Goal: Navigation & Orientation: Find specific page/section

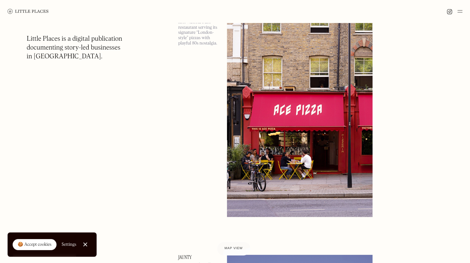
scroll to position [2754, 0]
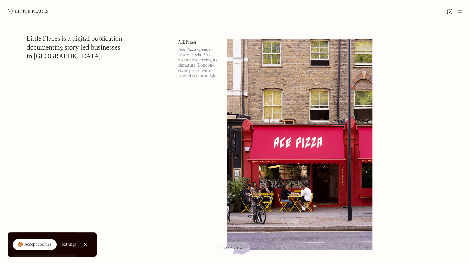
click at [265, 98] on img at bounding box center [300, 144] width 146 height 211
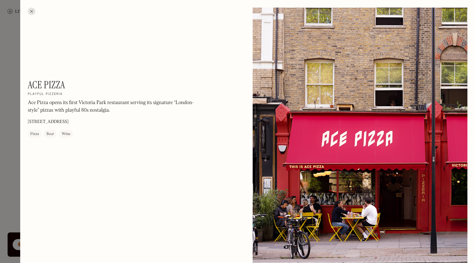
click at [12, 52] on div at bounding box center [237, 131] width 475 height 263
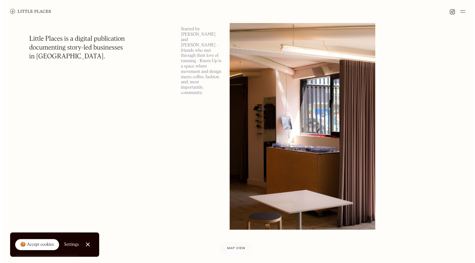
scroll to position [4520, 0]
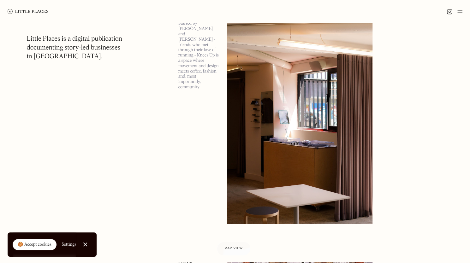
click at [243, 138] on img at bounding box center [300, 118] width 146 height 211
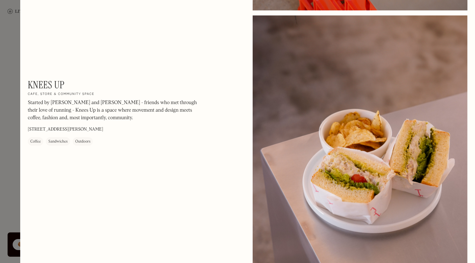
scroll to position [514, 0]
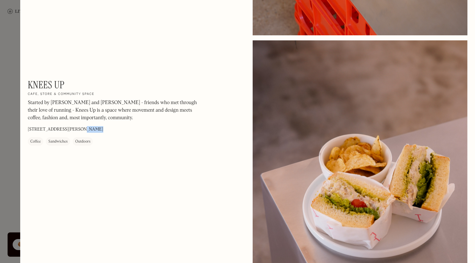
drag, startPoint x: 90, startPoint y: 129, endPoint x: 76, endPoint y: 127, distance: 13.4
click at [76, 127] on p "455 Hackney Rd, London E2 9DY" at bounding box center [65, 130] width 75 height 7
copy p "E2 9DY"
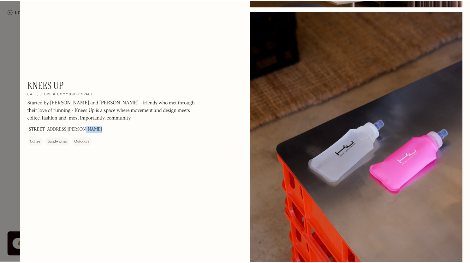
scroll to position [0, 0]
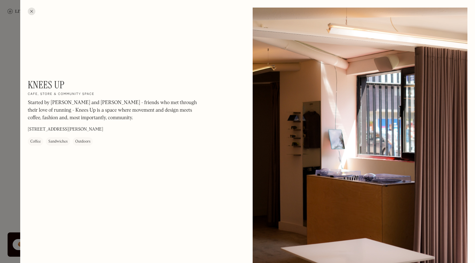
click at [11, 32] on div at bounding box center [237, 131] width 475 height 263
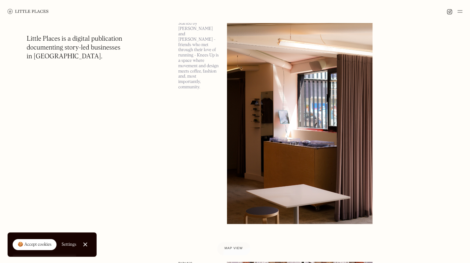
click at [17, 12] on img at bounding box center [28, 11] width 41 height 5
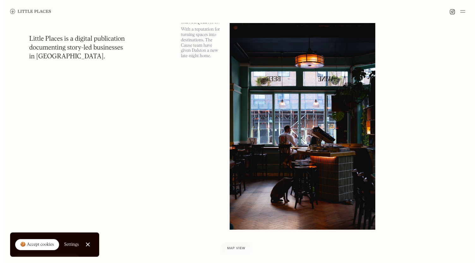
scroll to position [290, 0]
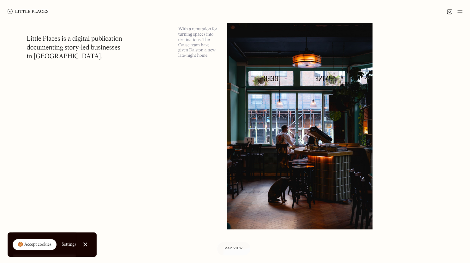
click at [260, 130] on img at bounding box center [300, 124] width 146 height 211
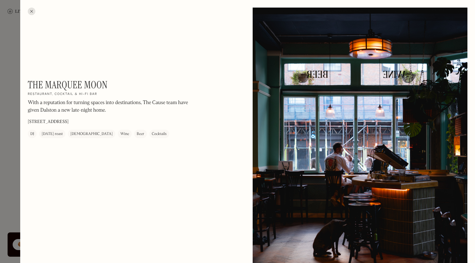
click at [4, 25] on div at bounding box center [237, 131] width 475 height 263
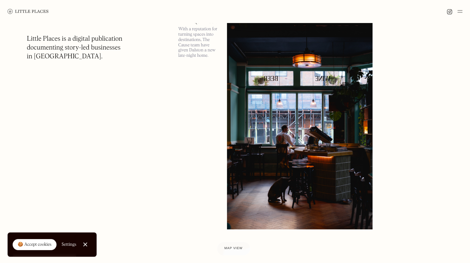
click at [31, 12] on img at bounding box center [28, 11] width 41 height 5
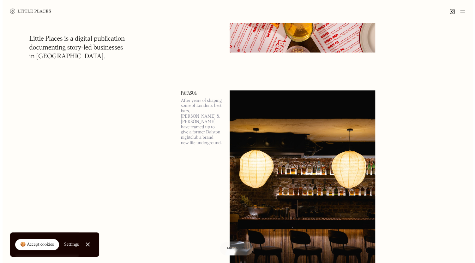
scroll to position [760, 0]
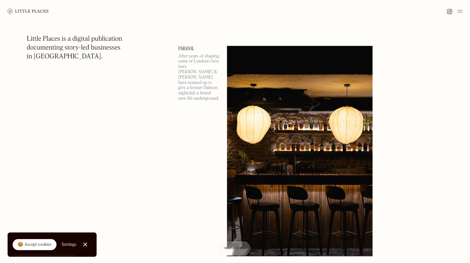
click at [188, 47] on link "Parasol" at bounding box center [198, 48] width 41 height 5
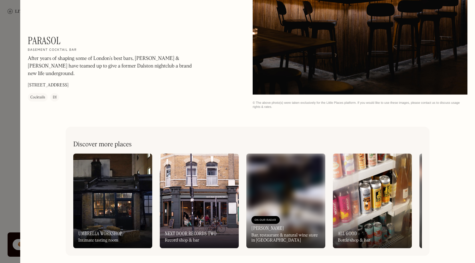
scroll to position [1002, 0]
click at [225, 224] on div "On Our Radar Next Door Records Two Record shop & bar" at bounding box center [199, 230] width 79 height 35
